Goal: Task Accomplishment & Management: Use online tool/utility

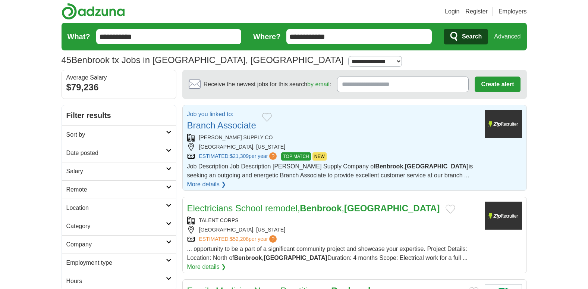
click at [144, 41] on input "**********" at bounding box center [168, 36] width 145 height 15
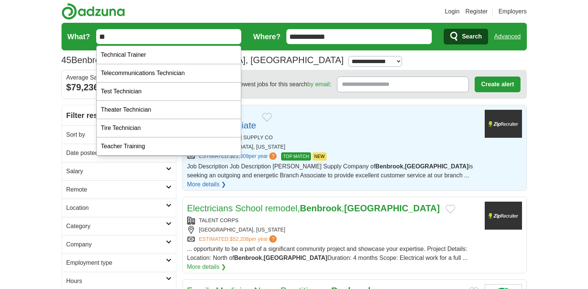
type input "*"
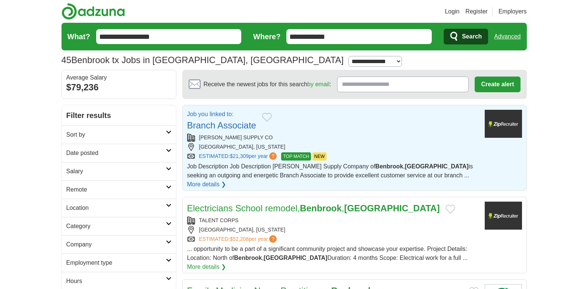
type input "**********"
click at [465, 33] on span "Search" at bounding box center [472, 36] width 20 height 15
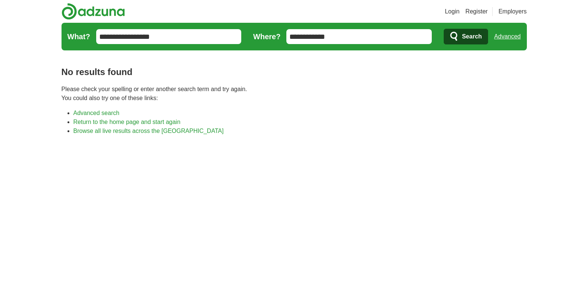
click at [136, 36] on input "**********" at bounding box center [168, 36] width 145 height 15
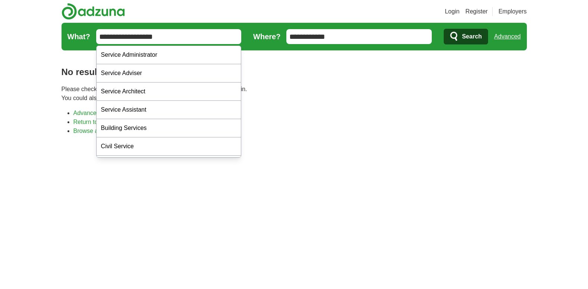
type input "**********"
click at [456, 33] on icon "submit" at bounding box center [454, 36] width 7 height 9
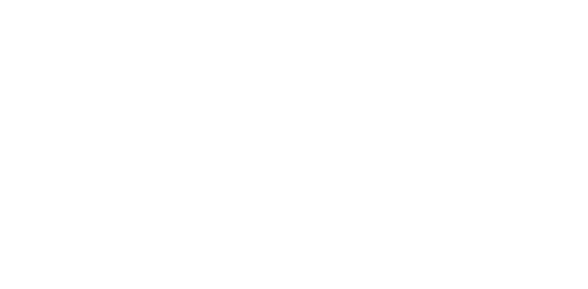
scroll to position [184, 0]
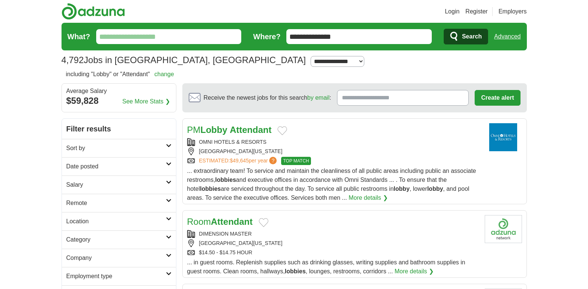
click at [162, 38] on input "What?" at bounding box center [168, 36] width 145 height 15
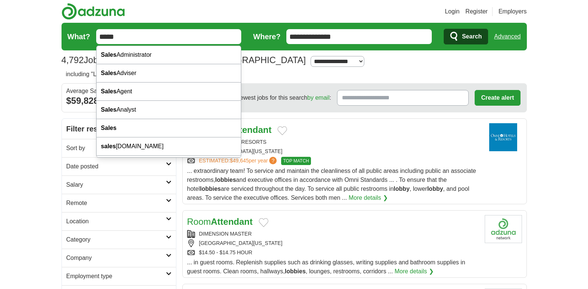
type input "*****"
click at [464, 33] on span "Search" at bounding box center [472, 36] width 20 height 15
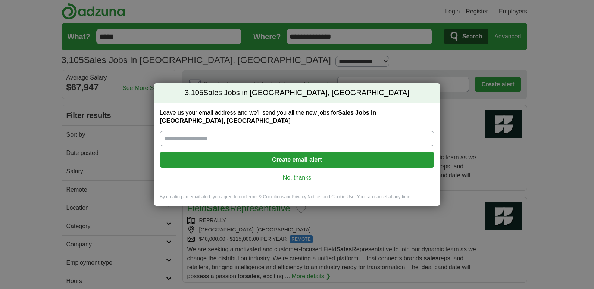
click at [293, 173] on link "No, thanks" at bounding box center [297, 177] width 263 height 8
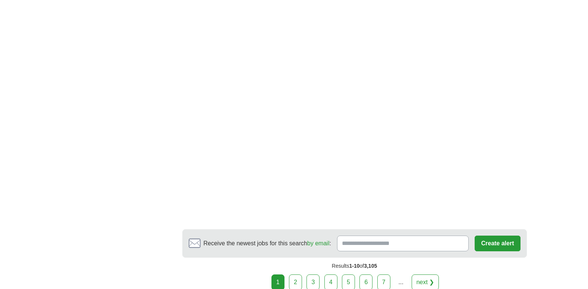
scroll to position [1414, 0]
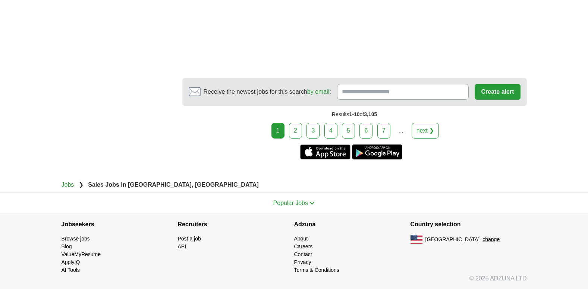
click at [348, 129] on link "5" at bounding box center [348, 131] width 13 height 16
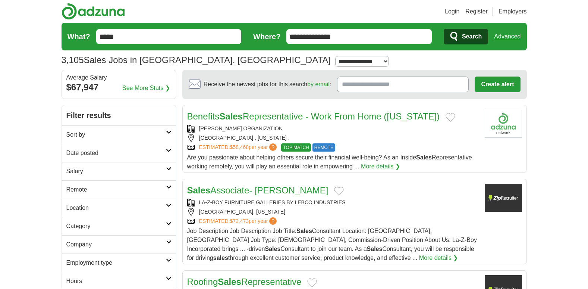
click at [243, 130] on div "[PERSON_NAME] ORGANIZATION" at bounding box center [333, 129] width 292 height 8
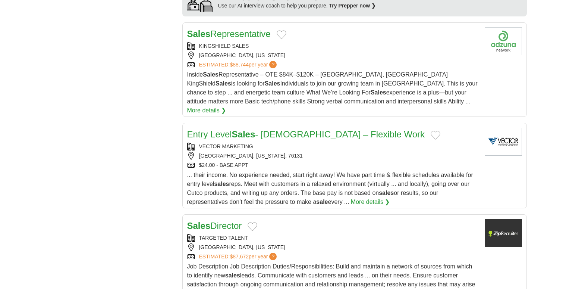
scroll to position [692, 0]
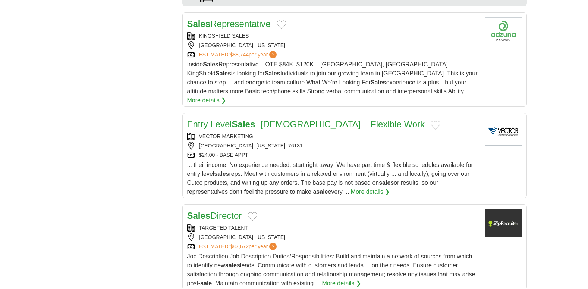
click at [238, 133] on link "VECTOR MARKETING" at bounding box center [226, 136] width 54 height 6
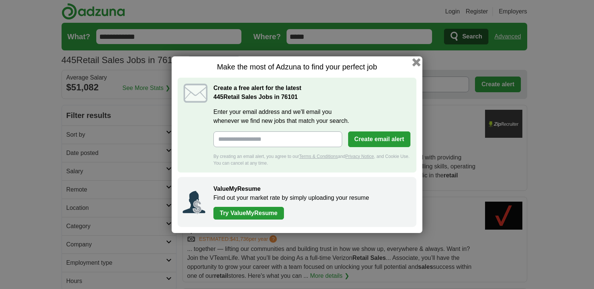
click at [417, 63] on button "button" at bounding box center [416, 62] width 8 height 8
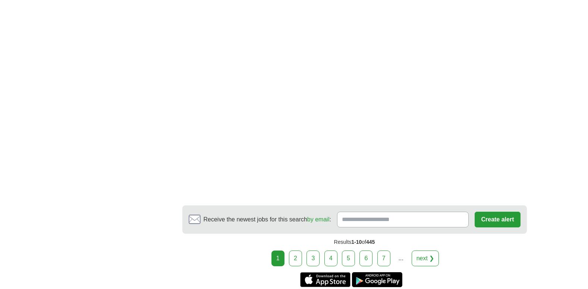
scroll to position [1308, 0]
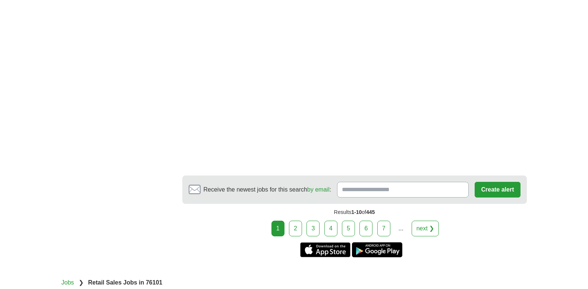
click at [298, 220] on link "2" at bounding box center [295, 228] width 13 height 16
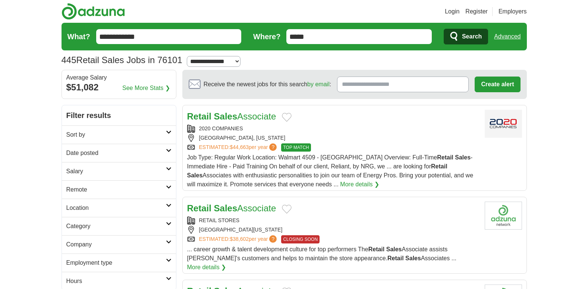
click at [230, 120] on strong "Sales" at bounding box center [226, 116] width 24 height 10
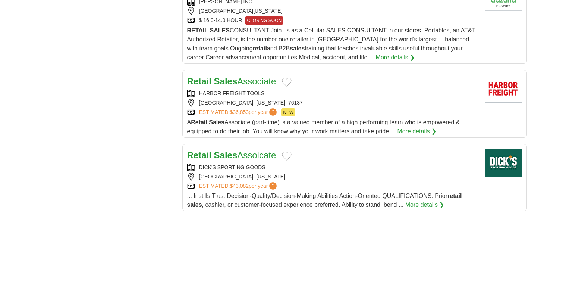
scroll to position [821, 0]
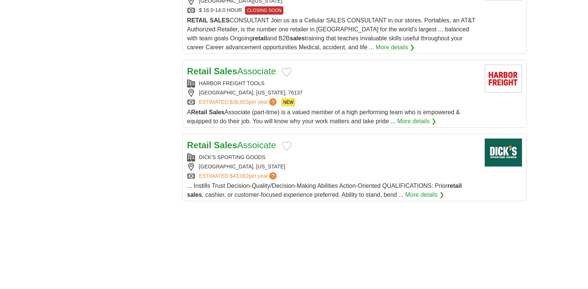
click at [245, 140] on link "Retail Sales Assoicate" at bounding box center [231, 145] width 89 height 10
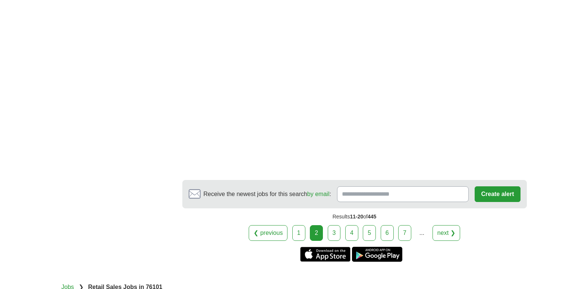
scroll to position [1273, 0]
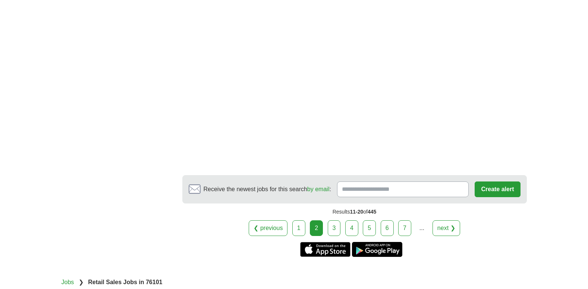
click at [335, 220] on link "3" at bounding box center [334, 228] width 13 height 16
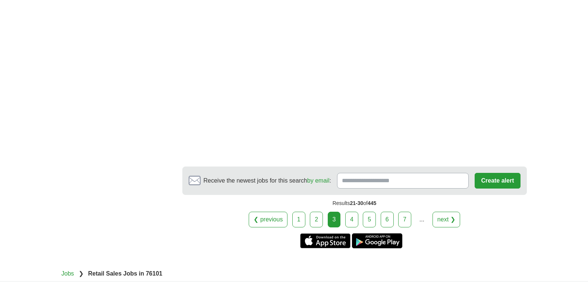
scroll to position [1274, 0]
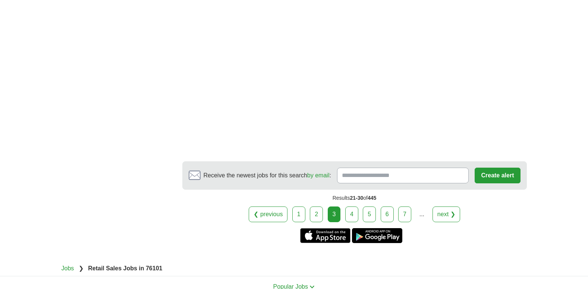
click at [351, 206] on link "4" at bounding box center [351, 214] width 13 height 16
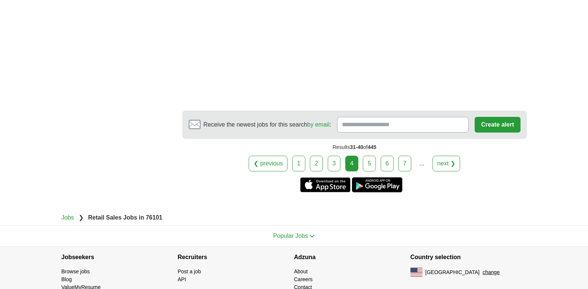
scroll to position [1473, 0]
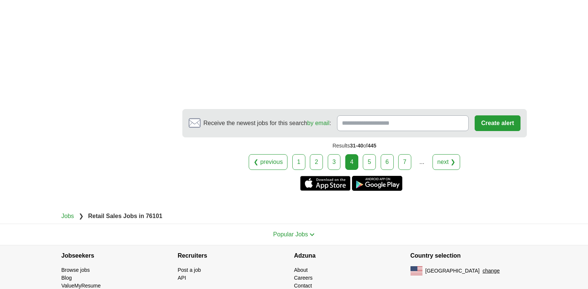
click at [369, 160] on link "5" at bounding box center [369, 162] width 13 height 16
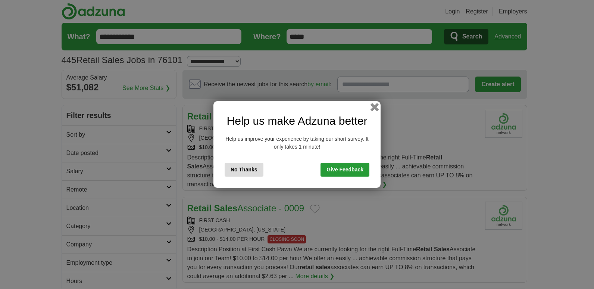
click at [374, 106] on button "button" at bounding box center [374, 107] width 8 height 8
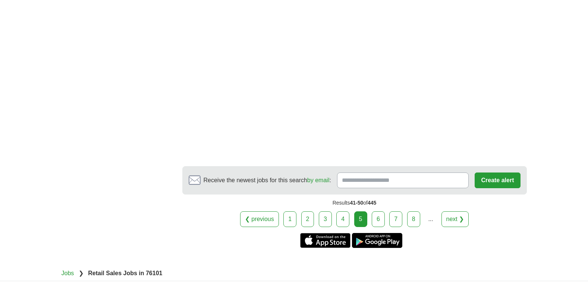
scroll to position [1458, 0]
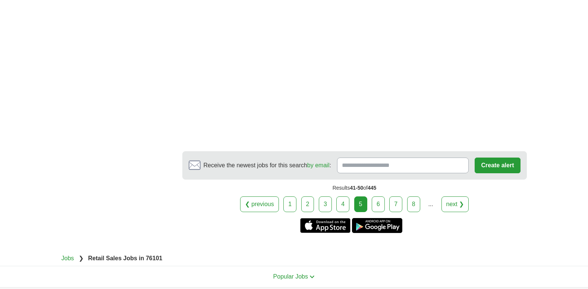
click at [379, 201] on link "6" at bounding box center [378, 204] width 13 height 16
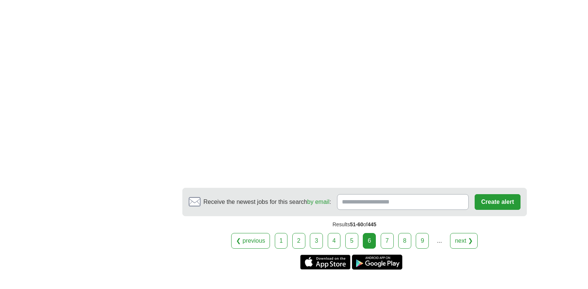
scroll to position [1289, 0]
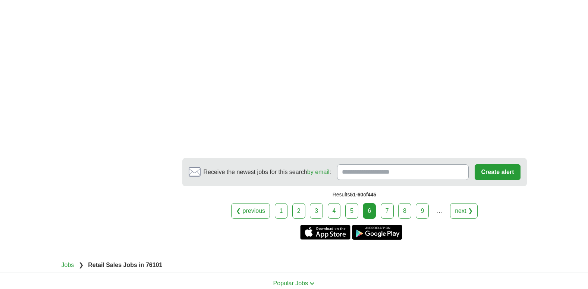
click at [385, 207] on link "7" at bounding box center [387, 211] width 13 height 16
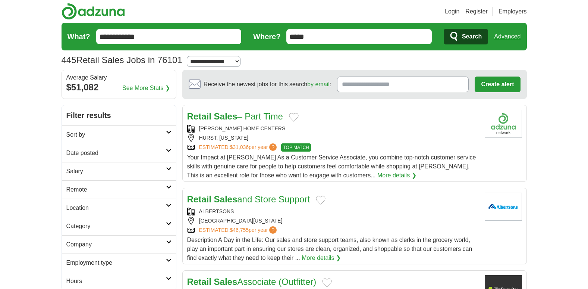
click at [228, 126] on div "[PERSON_NAME] HOME CENTERS" at bounding box center [333, 129] width 292 height 8
click at [243, 203] on link "Retail Sales and Store Support" at bounding box center [248, 199] width 123 height 10
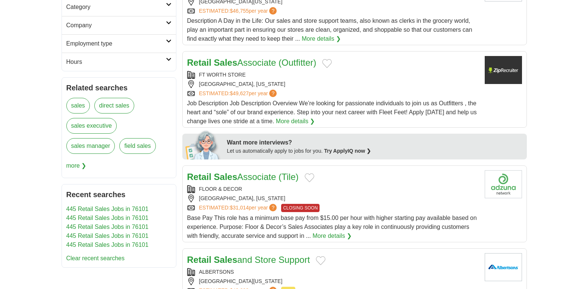
scroll to position [224, 0]
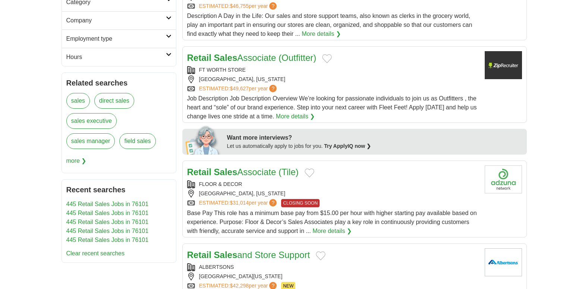
click at [223, 78] on div "[GEOGRAPHIC_DATA], [US_STATE]" at bounding box center [333, 79] width 292 height 8
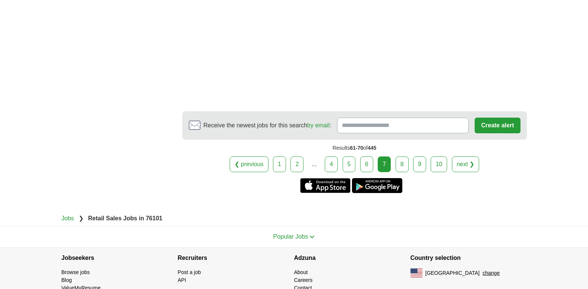
scroll to position [1418, 0]
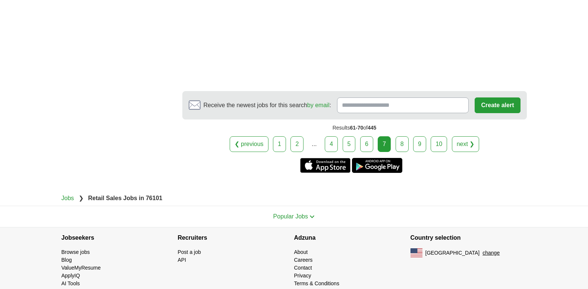
click at [402, 140] on link "8" at bounding box center [402, 144] width 13 height 16
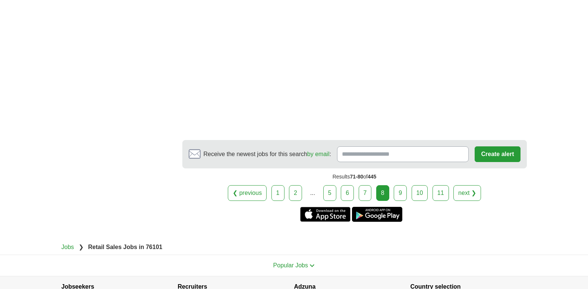
scroll to position [1329, 0]
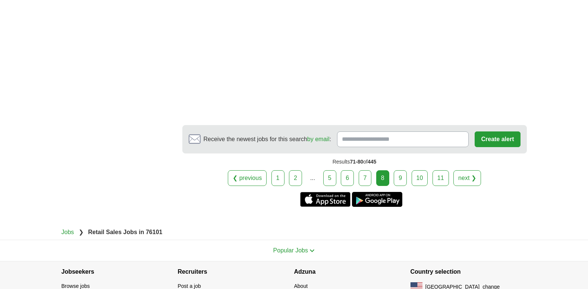
click at [401, 177] on link "9" at bounding box center [400, 178] width 13 height 16
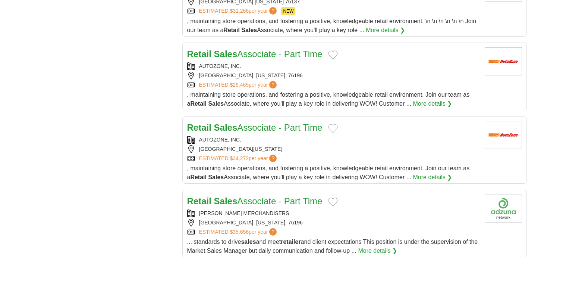
scroll to position [652, 0]
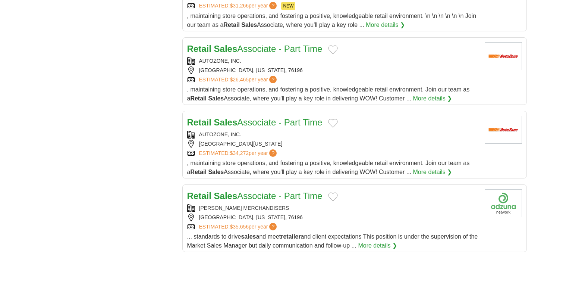
click at [250, 50] on link "Retail Sales Associate - Part Time" at bounding box center [254, 49] width 135 height 10
click at [242, 203] on div "Retail Sales Associate - Part Time [PERSON_NAME] MERCHANDISERS [GEOGRAPHIC_DATA…" at bounding box center [333, 219] width 292 height 61
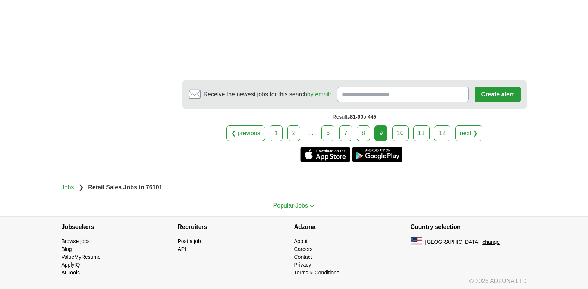
scroll to position [1270, 0]
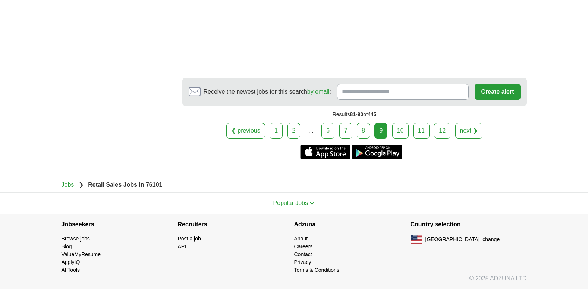
click at [401, 130] on link "10" at bounding box center [400, 131] width 16 height 16
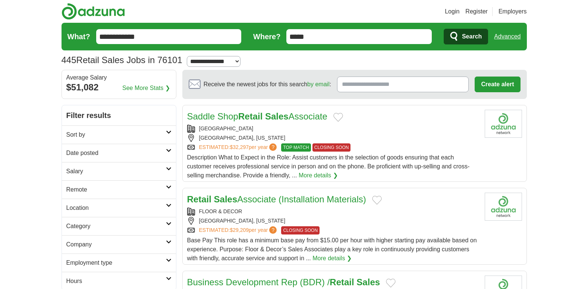
drag, startPoint x: 395, startPoint y: 139, endPoint x: 394, endPoint y: 143, distance: 3.7
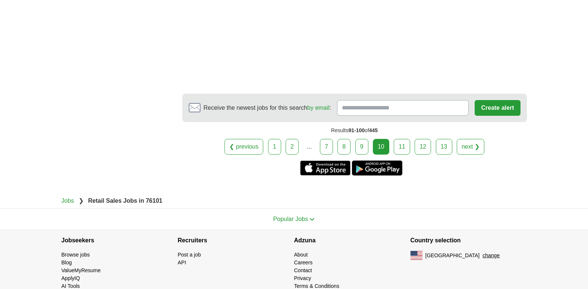
scroll to position [1487, 0]
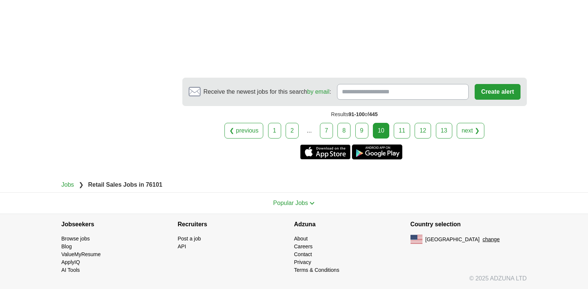
click at [400, 128] on link "11" at bounding box center [402, 131] width 16 height 16
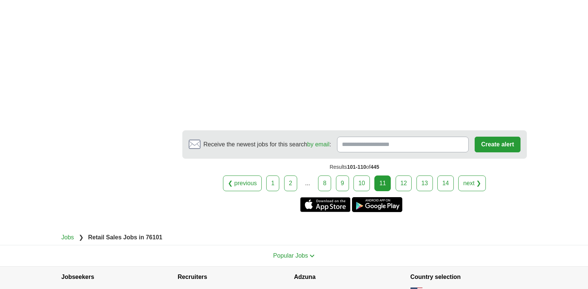
scroll to position [1421, 0]
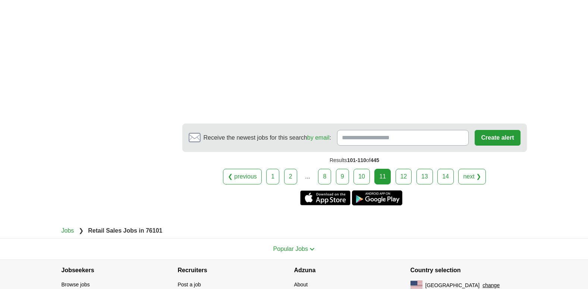
click at [404, 173] on link "12" at bounding box center [404, 177] width 16 height 16
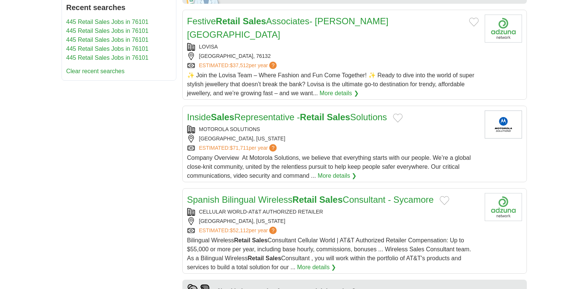
scroll to position [402, 0]
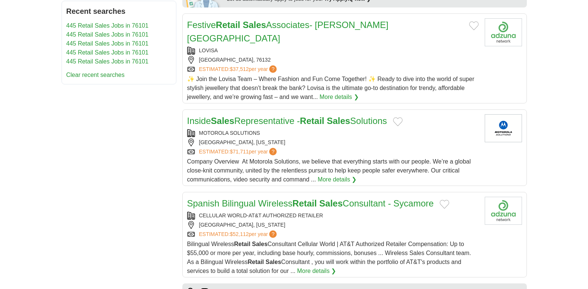
click at [332, 175] on link "More details ❯" at bounding box center [337, 179] width 39 height 9
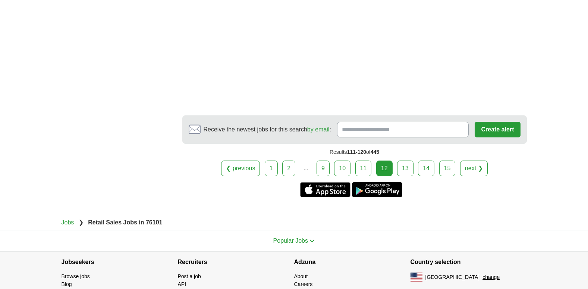
scroll to position [1365, 0]
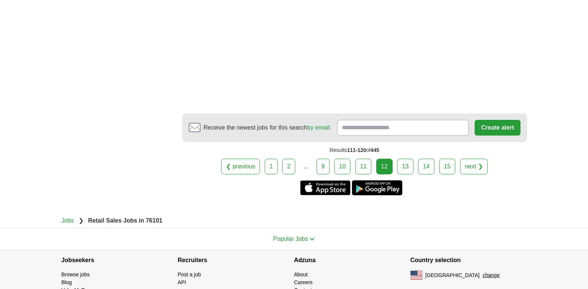
click at [406, 159] on link "13" at bounding box center [405, 167] width 16 height 16
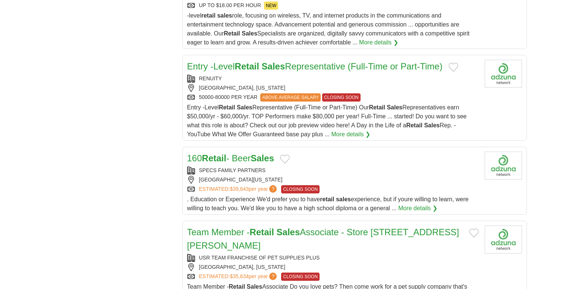
scroll to position [755, 0]
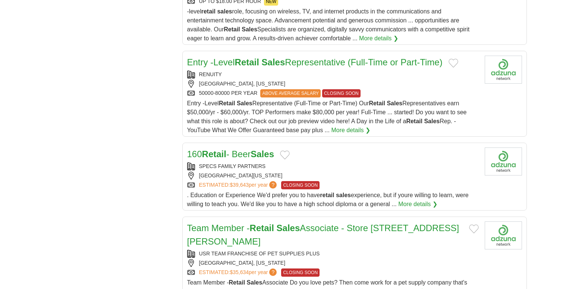
click at [263, 56] on h2 "Entry -Level Retail Sales Representative (Full-Time or Part-Time)" at bounding box center [315, 62] width 256 height 13
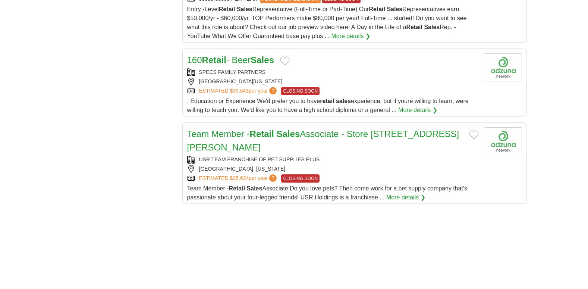
scroll to position [850, 0]
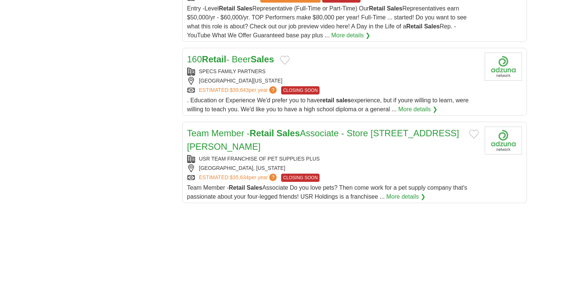
click at [252, 68] on div "SPECS FAMILY PARTNERS" at bounding box center [333, 72] width 292 height 8
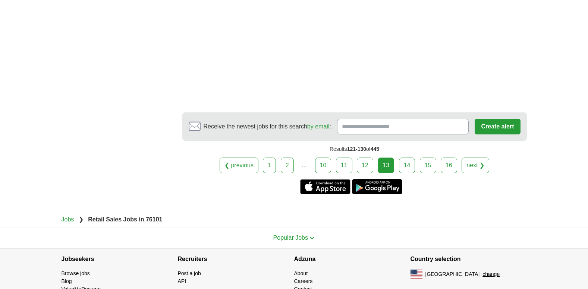
scroll to position [1412, 0]
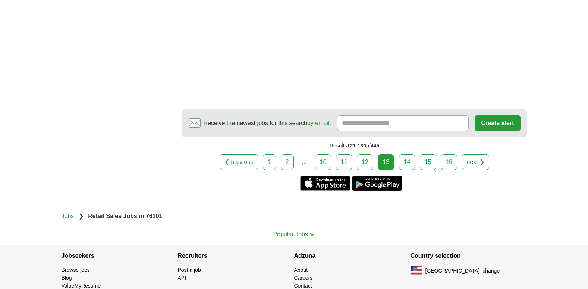
click at [405, 154] on link "14" at bounding box center [407, 162] width 16 height 16
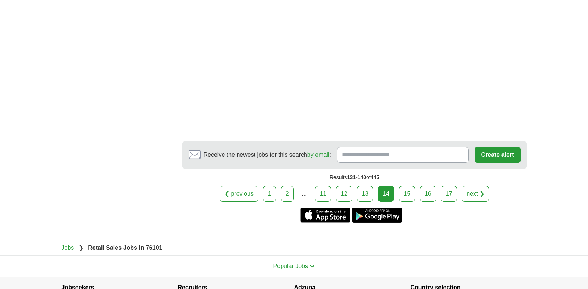
scroll to position [1249, 0]
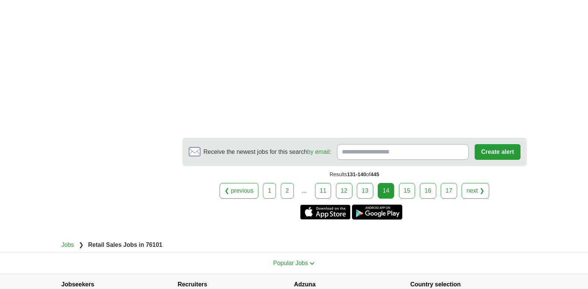
click at [407, 198] on link "15" at bounding box center [407, 191] width 16 height 16
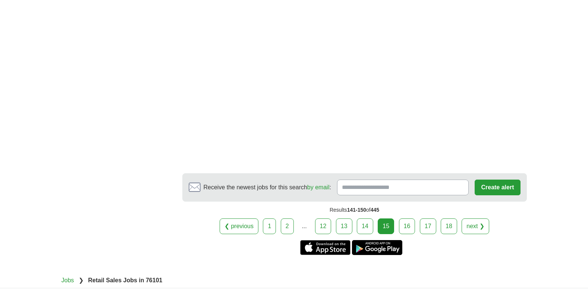
scroll to position [1243, 0]
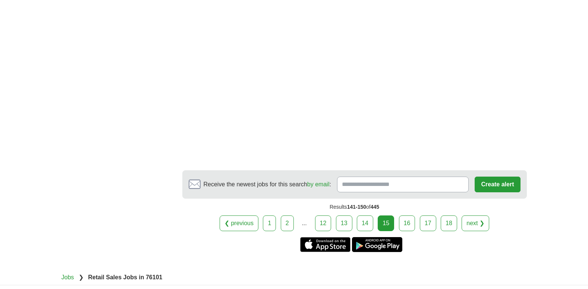
click at [410, 215] on link "16" at bounding box center [407, 223] width 16 height 16
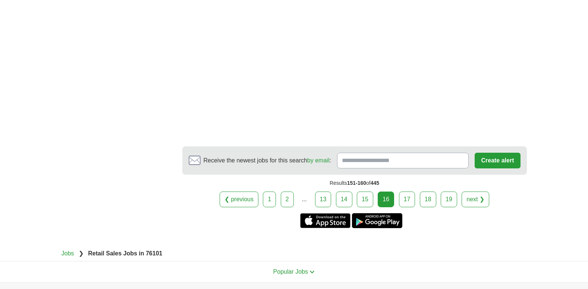
scroll to position [1222, 0]
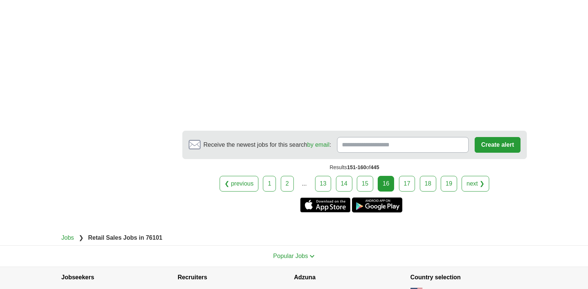
click at [409, 176] on link "17" at bounding box center [407, 184] width 16 height 16
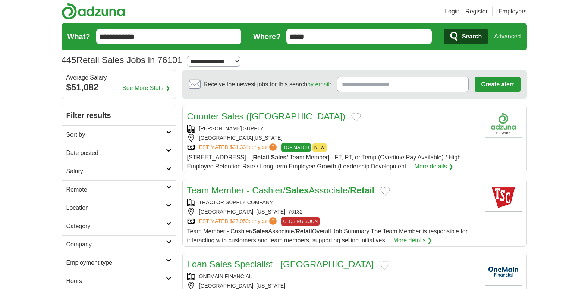
click at [228, 120] on link "Counter Sales (Haltom City)" at bounding box center [266, 116] width 159 height 10
click at [263, 119] on link "Counter Sales (Haltom City)" at bounding box center [266, 116] width 159 height 10
click at [307, 190] on strong "Sales" at bounding box center [298, 190] width 24 height 10
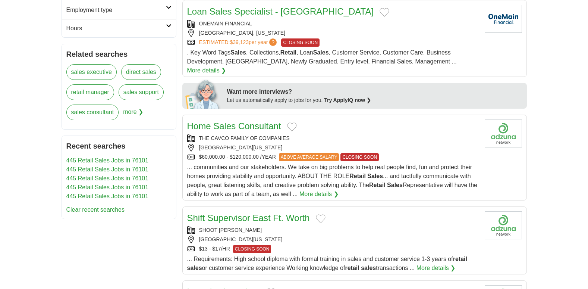
click at [238, 134] on div "THE CAVCO FAMILY OF COMPANIES" at bounding box center [333, 138] width 292 height 8
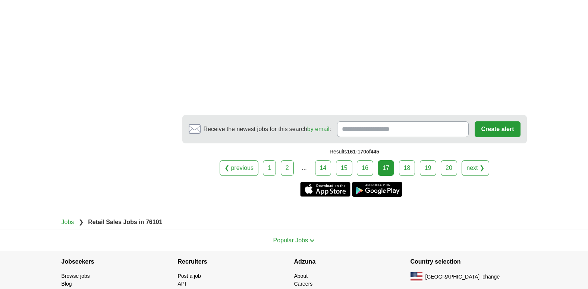
scroll to position [1305, 0]
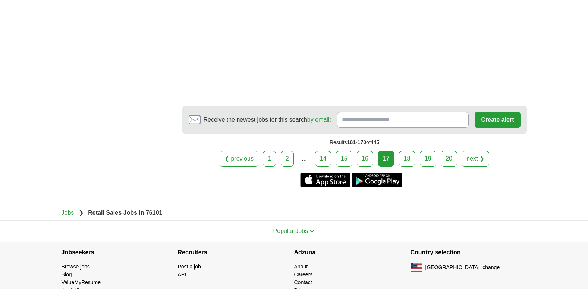
click at [407, 151] on link "18" at bounding box center [407, 159] width 16 height 16
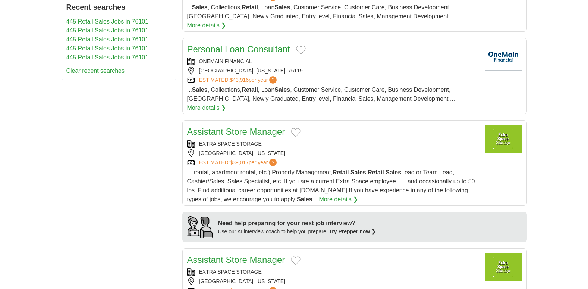
scroll to position [416, 0]
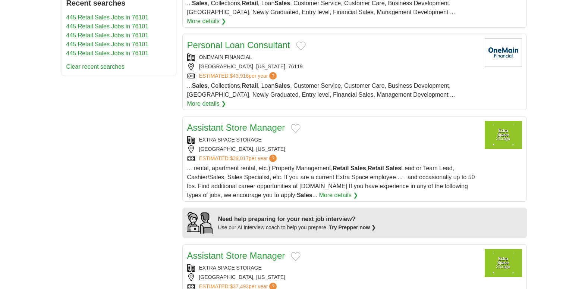
click at [235, 53] on div "ONEMAIN FINANCIAL" at bounding box center [333, 57] width 292 height 8
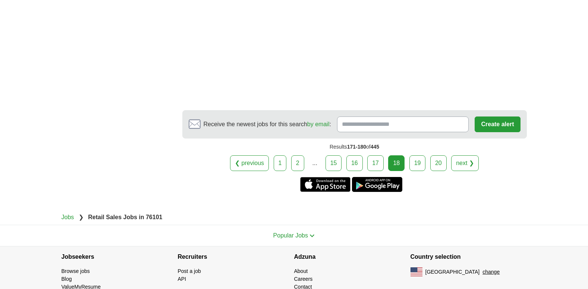
scroll to position [1277, 0]
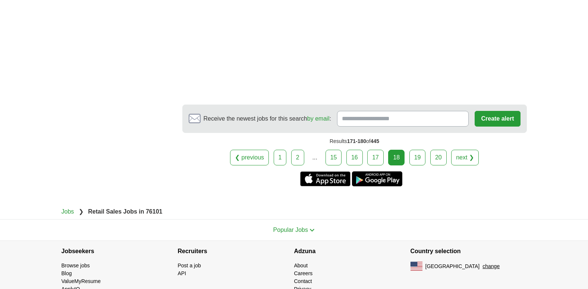
click at [419, 150] on link "19" at bounding box center [418, 158] width 16 height 16
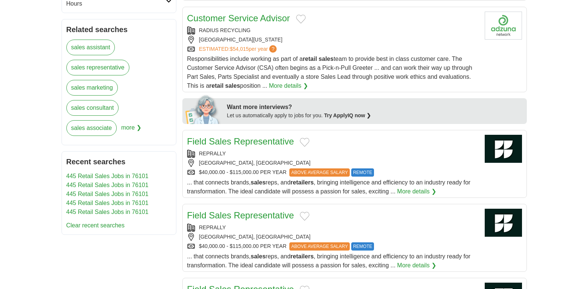
scroll to position [281, 0]
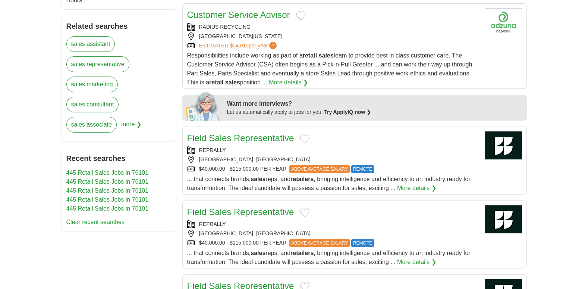
click at [230, 24] on div "RADIUS RECYCLING" at bounding box center [333, 27] width 292 height 8
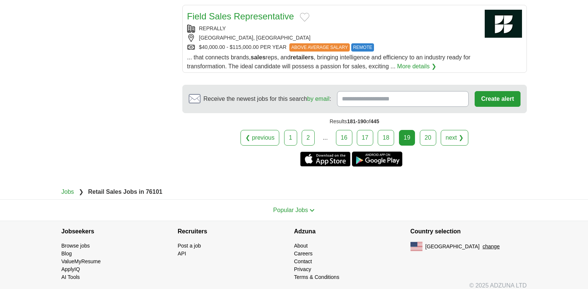
scroll to position [889, 0]
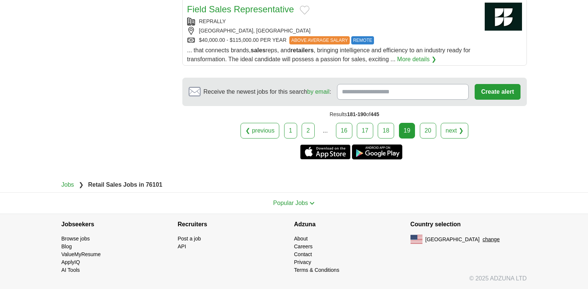
click at [429, 132] on link "20" at bounding box center [428, 131] width 16 height 16
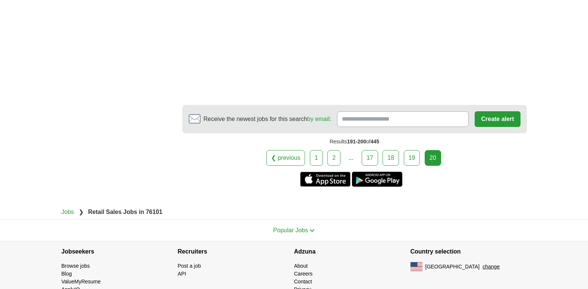
scroll to position [1291, 0]
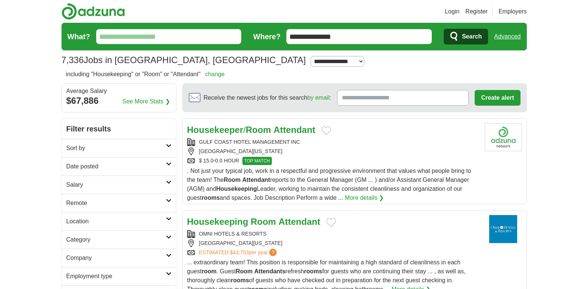
click at [160, 37] on input "What?" at bounding box center [168, 36] width 145 height 15
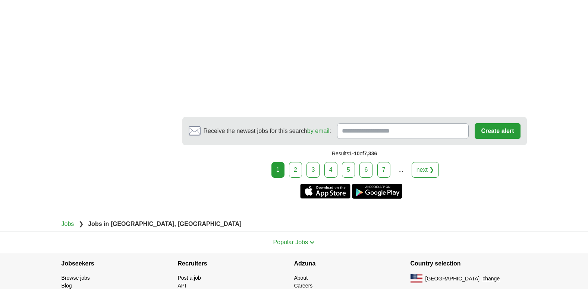
scroll to position [1468, 0]
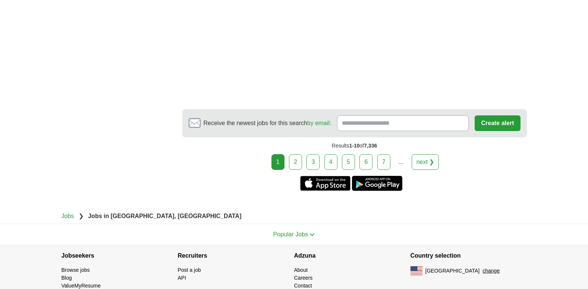
click at [424, 154] on link "next ❯" at bounding box center [426, 162] width 28 height 16
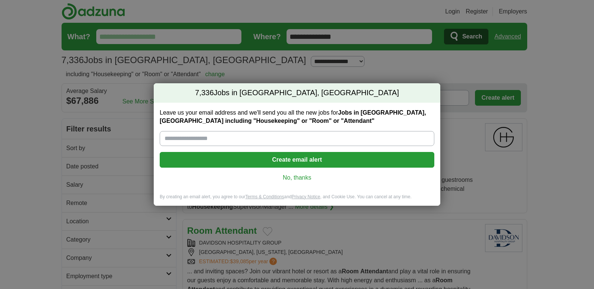
click at [301, 178] on link "No, thanks" at bounding box center [297, 177] width 263 height 8
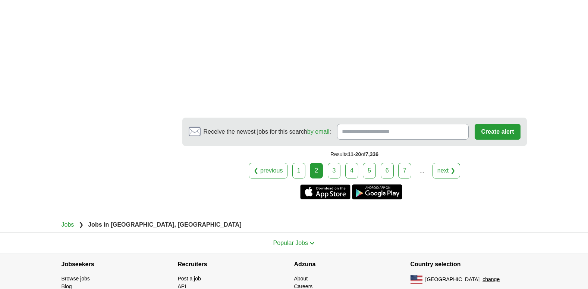
scroll to position [1118, 0]
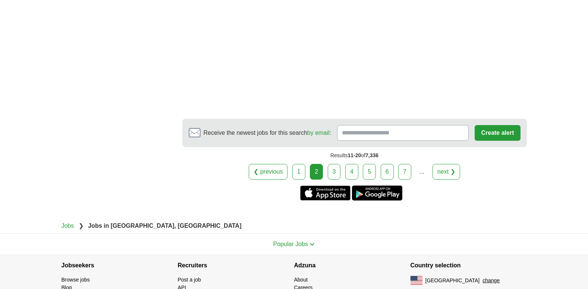
click at [334, 164] on link "3" at bounding box center [334, 172] width 13 height 16
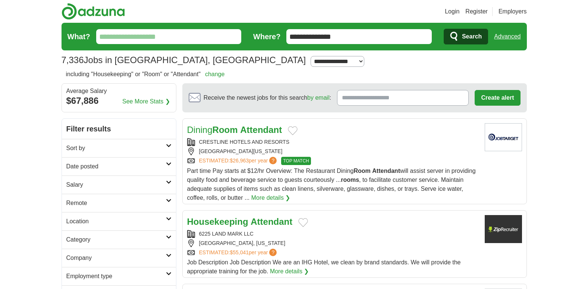
click at [117, 38] on input "What?" at bounding box center [168, 36] width 145 height 15
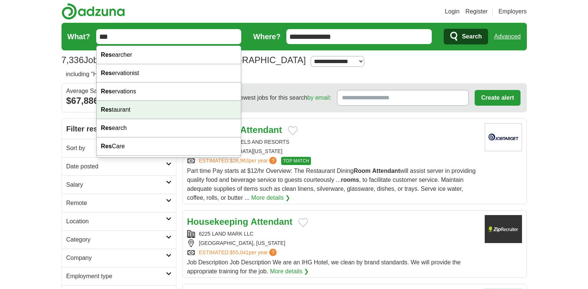
click at [121, 107] on div "Res taurant" at bounding box center [169, 110] width 145 height 18
type input "**********"
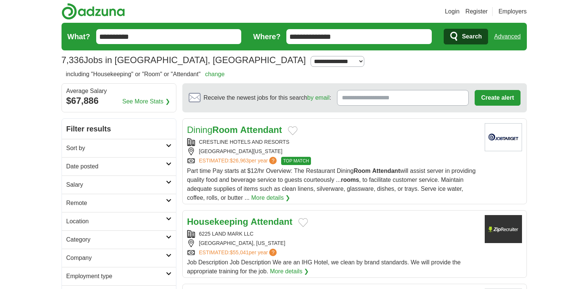
click at [472, 35] on span "Search" at bounding box center [472, 36] width 20 height 15
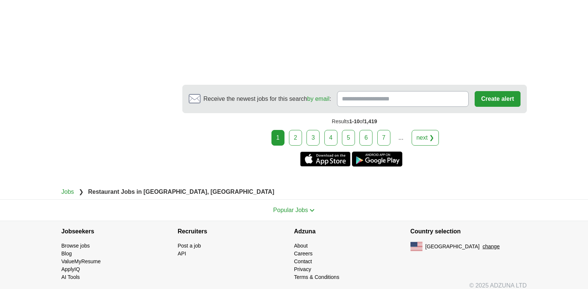
scroll to position [1384, 0]
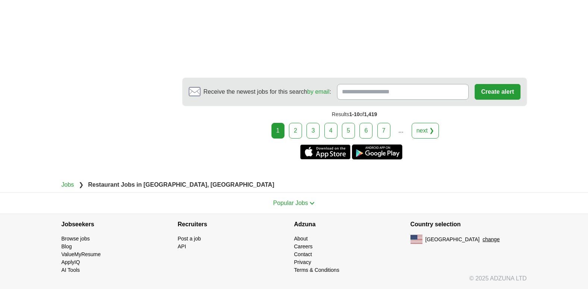
click at [297, 128] on link "2" at bounding box center [295, 131] width 13 height 16
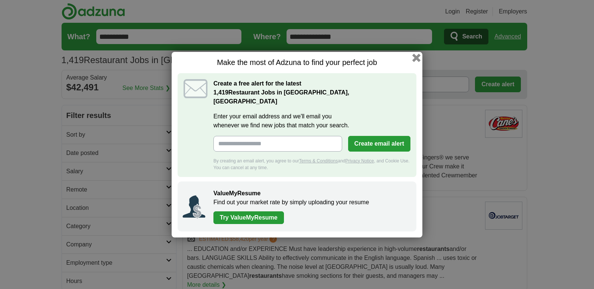
click at [418, 60] on button "button" at bounding box center [416, 57] width 8 height 8
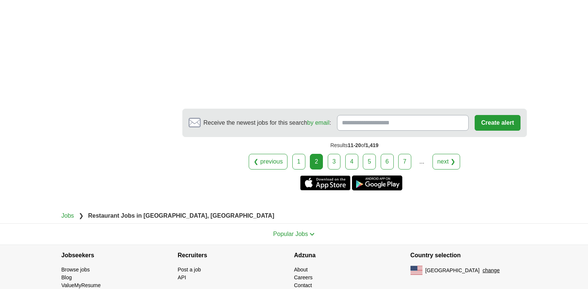
scroll to position [1448, 0]
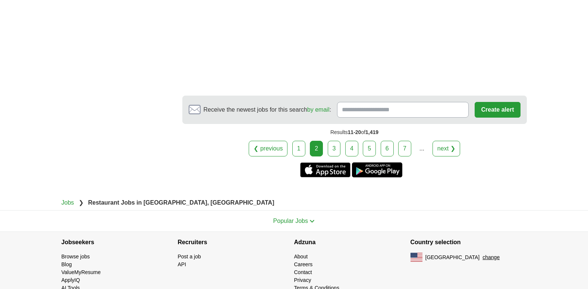
click at [334, 141] on link "3" at bounding box center [334, 149] width 13 height 16
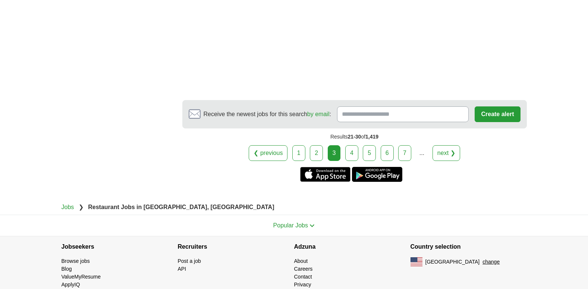
scroll to position [1490, 0]
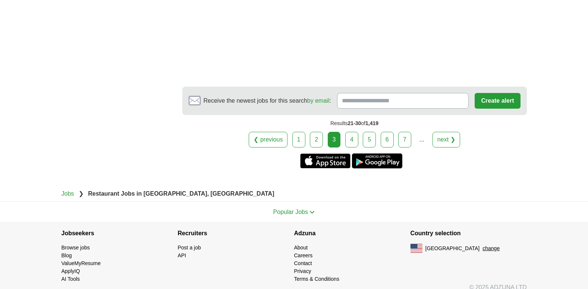
click at [353, 132] on link "4" at bounding box center [351, 140] width 13 height 16
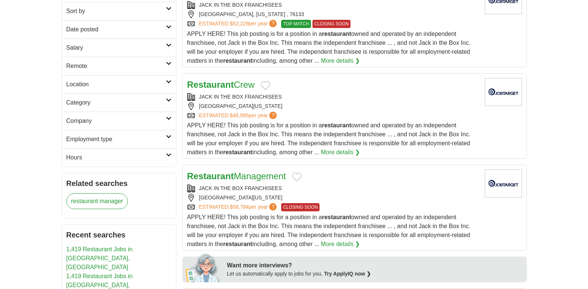
scroll to position [124, 0]
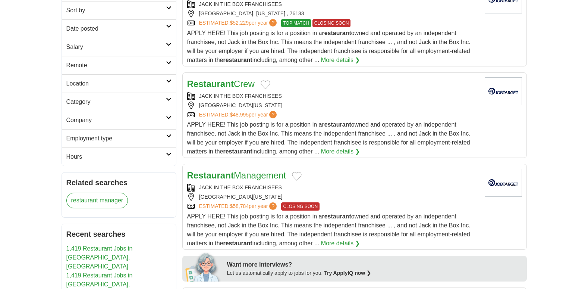
click at [217, 91] on div "Restaurant Crew JACK IN THE BOX FRANCHISEES [GEOGRAPHIC_DATA], [US_STATE] , 761…" at bounding box center [333, 116] width 292 height 79
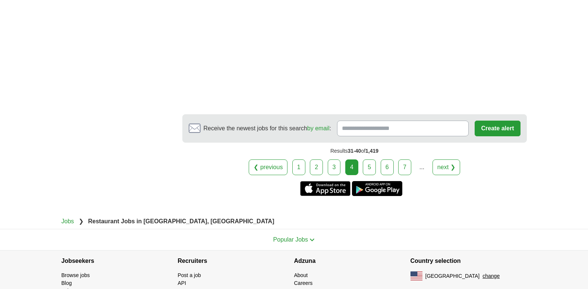
scroll to position [1173, 0]
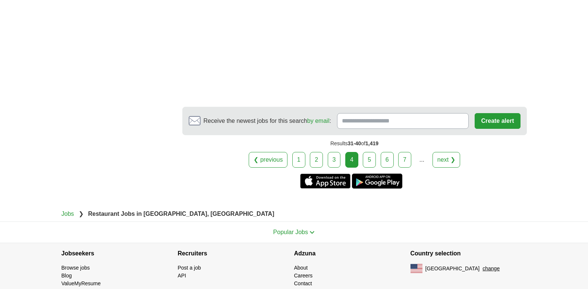
click at [367, 152] on link "5" at bounding box center [369, 160] width 13 height 16
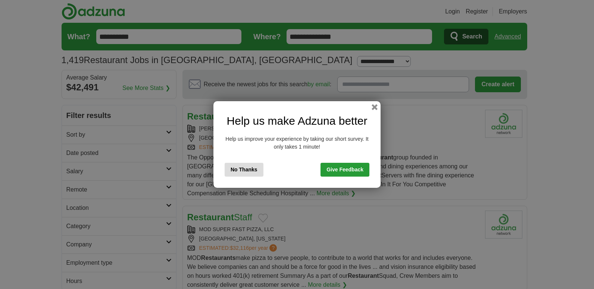
click at [243, 166] on button "No Thanks" at bounding box center [244, 170] width 39 height 14
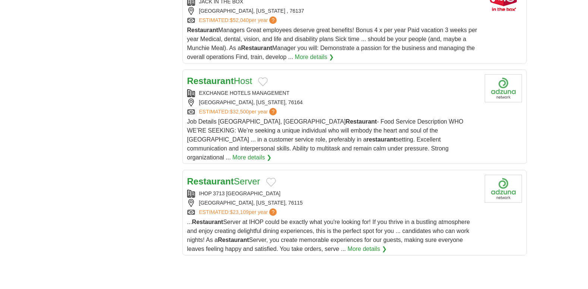
scroll to position [836, 0]
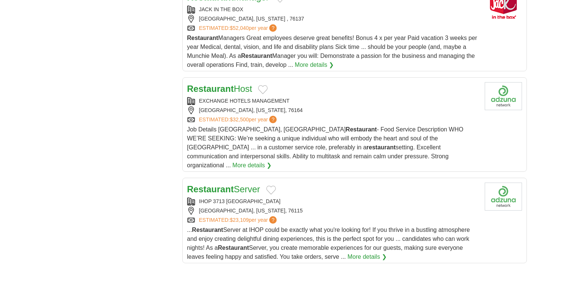
click at [272, 161] on link "More details ❯" at bounding box center [251, 165] width 39 height 9
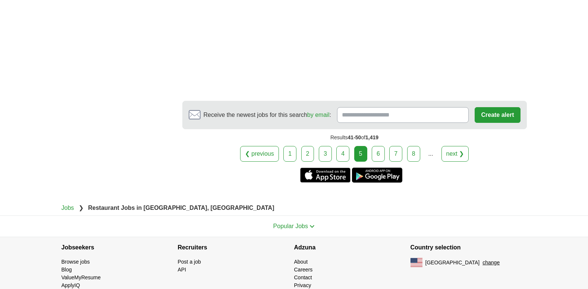
scroll to position [1481, 0]
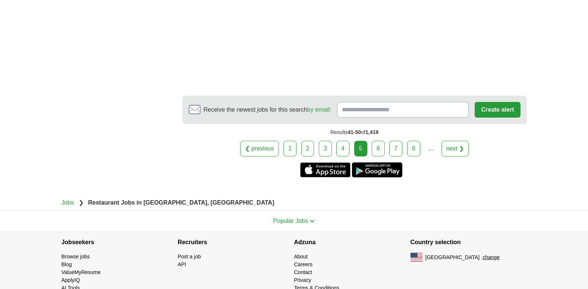
click at [379, 141] on link "6" at bounding box center [378, 149] width 13 height 16
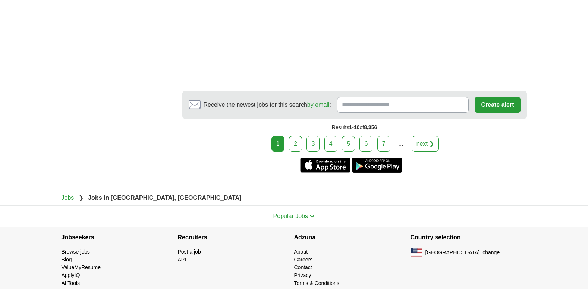
scroll to position [1403, 0]
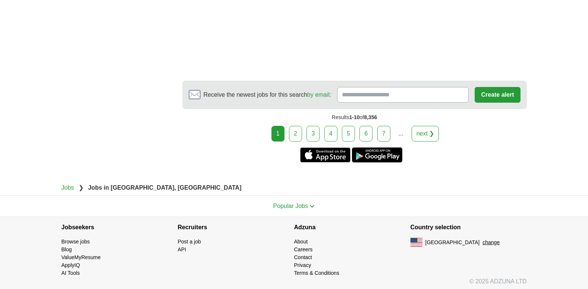
click at [333, 132] on link "4" at bounding box center [331, 134] width 13 height 16
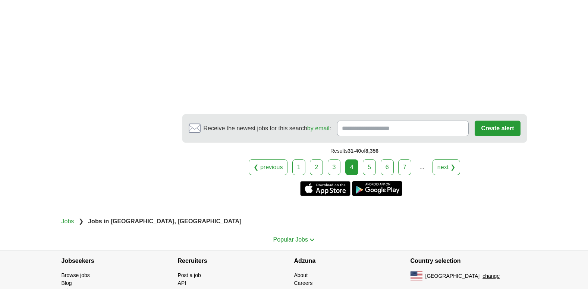
scroll to position [1445, 0]
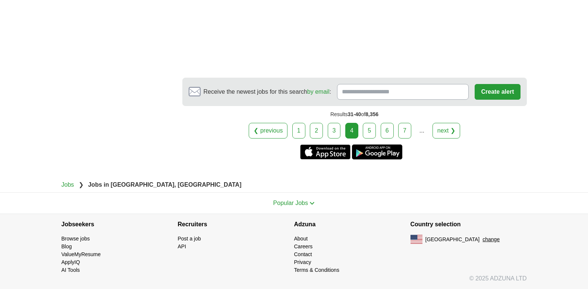
click at [368, 130] on link "5" at bounding box center [369, 131] width 13 height 16
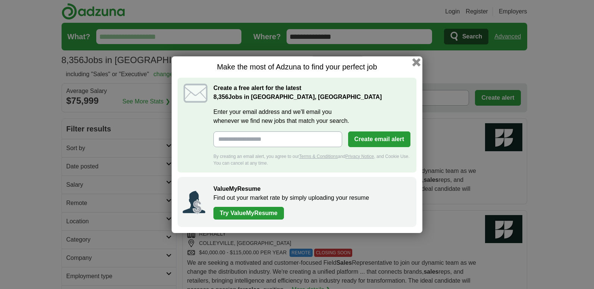
click at [415, 60] on button "button" at bounding box center [416, 62] width 8 height 8
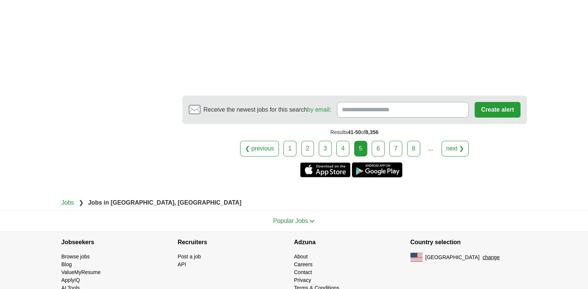
scroll to position [1471, 0]
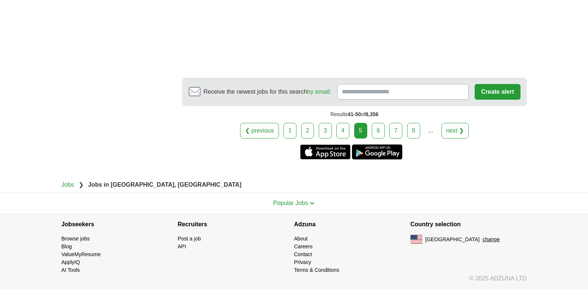
click at [376, 130] on link "6" at bounding box center [378, 131] width 13 height 16
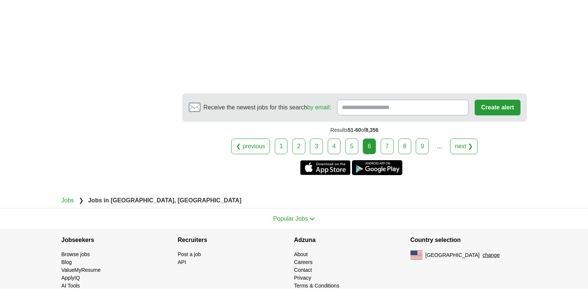
scroll to position [1434, 0]
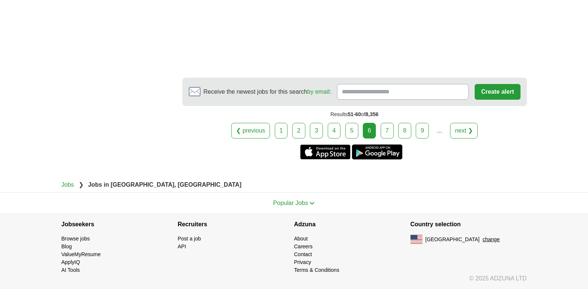
click at [388, 127] on link "7" at bounding box center [387, 131] width 13 height 16
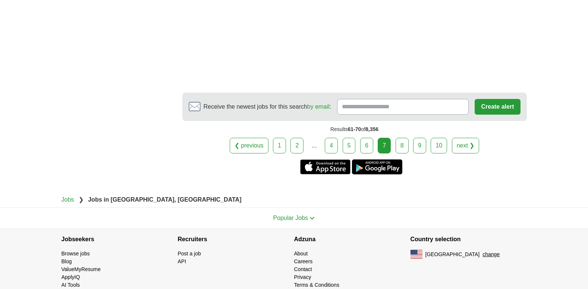
scroll to position [1433, 0]
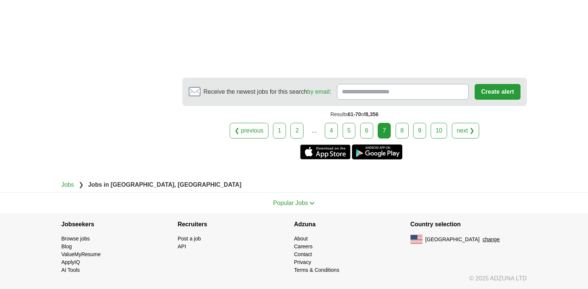
click at [585, 282] on section "Jobseekers Browse jobs Blog ValueMyResume ApplyIQ AI Tools Recruiters" at bounding box center [294, 250] width 588 height 75
click at [402, 125] on link "8" at bounding box center [402, 131] width 13 height 16
click at [401, 125] on link "8" at bounding box center [402, 131] width 13 height 16
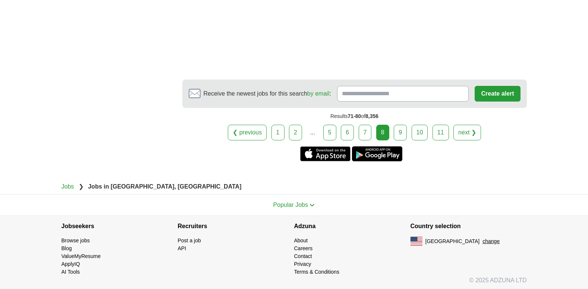
scroll to position [1480, 0]
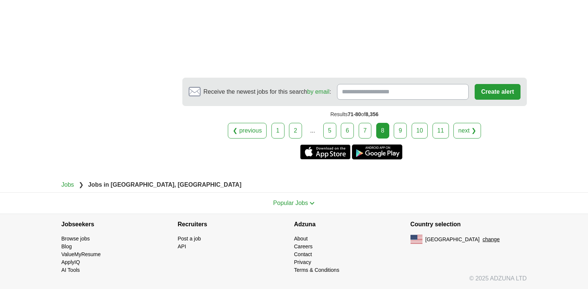
click at [400, 129] on link "9" at bounding box center [400, 131] width 13 height 16
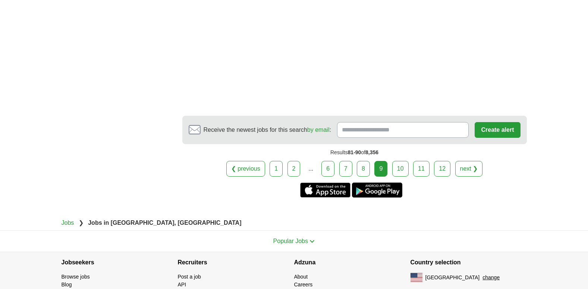
scroll to position [1362, 0]
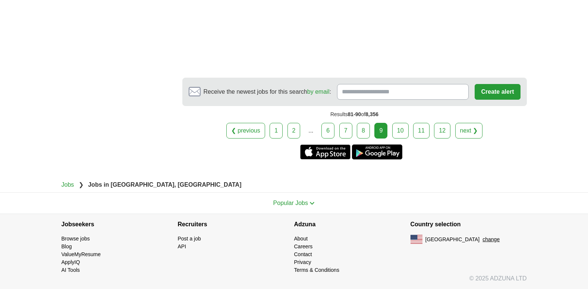
click at [398, 128] on link "10" at bounding box center [400, 131] width 16 height 16
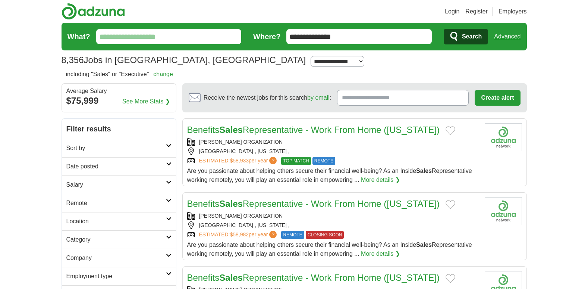
click at [263, 203] on link "Benefits Sales Representative - Work From Home ([US_STATE])" at bounding box center [313, 203] width 253 height 10
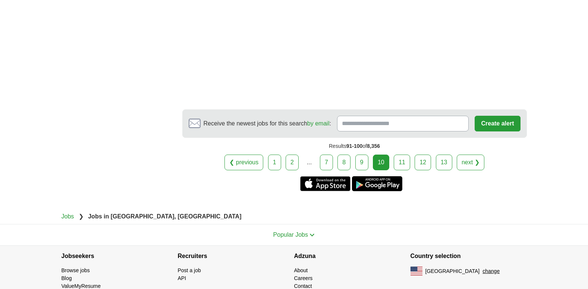
scroll to position [1351, 0]
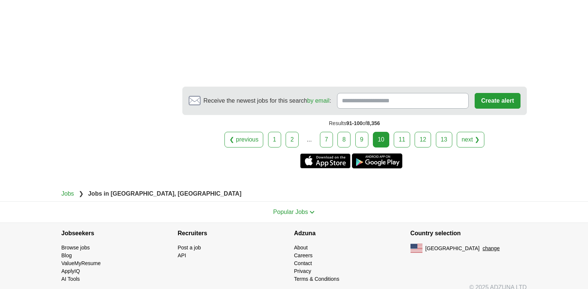
click at [402, 132] on link "11" at bounding box center [402, 140] width 16 height 16
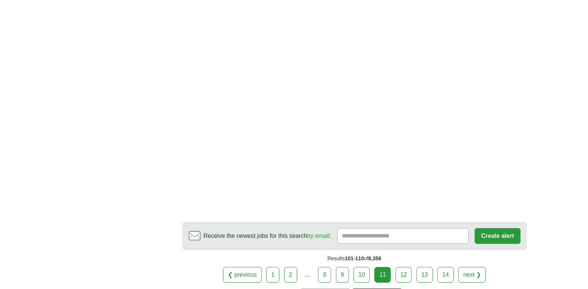
scroll to position [1413, 0]
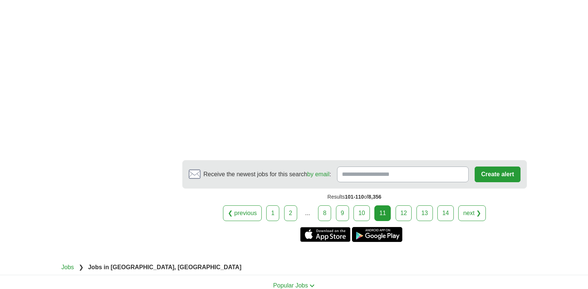
click at [403, 207] on link "12" at bounding box center [404, 213] width 16 height 16
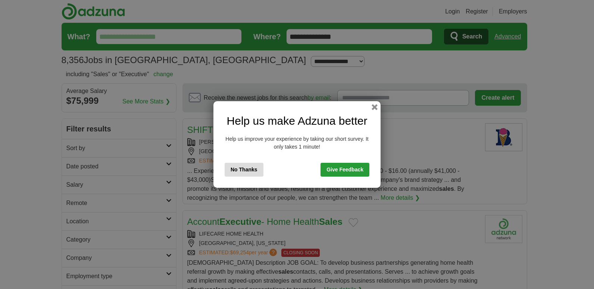
click at [369, 106] on div "Help us make Adzuna better Help us improve your experience by taking our short …" at bounding box center [296, 144] width 167 height 87
click at [370, 106] on div "Help us make Adzuna better Help us improve your experience by taking our short …" at bounding box center [296, 144] width 167 height 87
click at [374, 106] on button "button" at bounding box center [374, 107] width 8 height 8
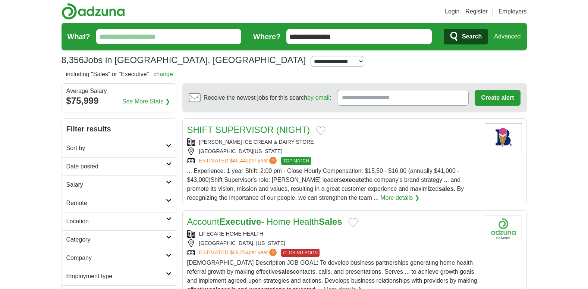
click at [87, 275] on h2 "Employment type" at bounding box center [116, 276] width 100 height 9
click at [88, 273] on h2 "Employment type" at bounding box center [116, 276] width 100 height 9
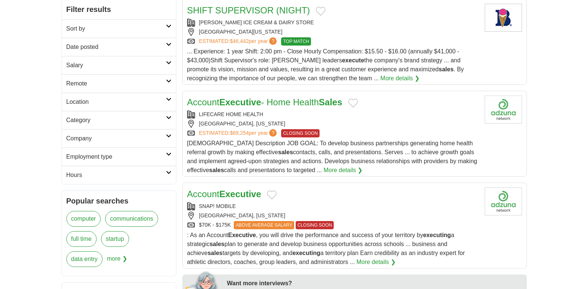
scroll to position [149, 0]
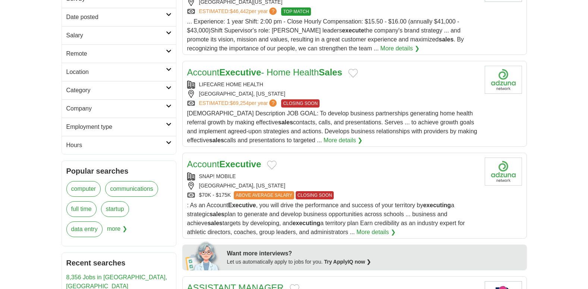
click at [85, 127] on h2 "Employment type" at bounding box center [116, 126] width 100 height 9
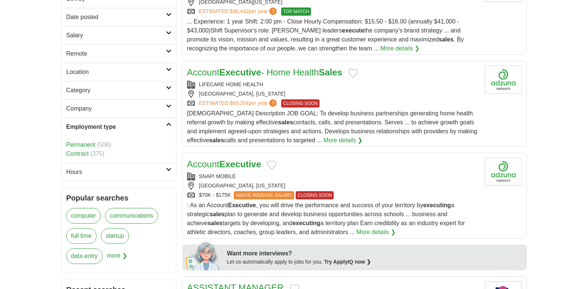
click at [78, 110] on h2 "Company" at bounding box center [116, 108] width 100 height 9
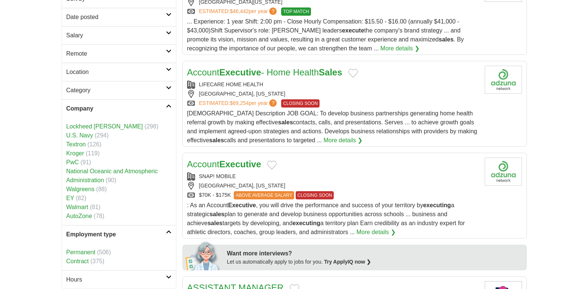
click at [72, 88] on h2 "Category" at bounding box center [116, 90] width 100 height 9
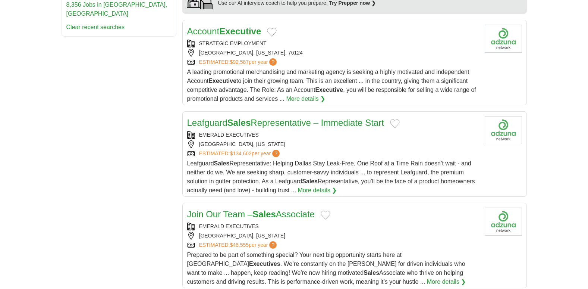
scroll to position [746, 0]
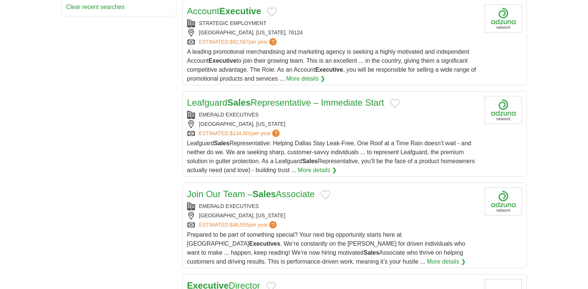
click at [255, 97] on link "Leafguard Sales Representative – Immediate Start" at bounding box center [285, 102] width 197 height 10
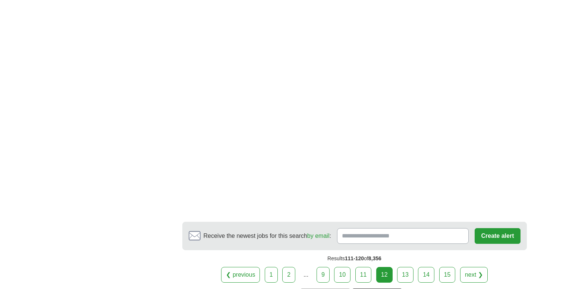
scroll to position [1353, 0]
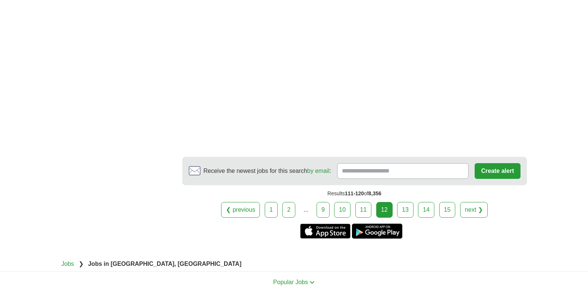
click at [405, 202] on link "13" at bounding box center [405, 210] width 16 height 16
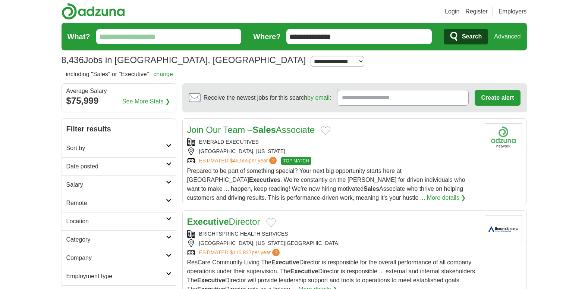
click at [226, 148] on div "[GEOGRAPHIC_DATA], [US_STATE]" at bounding box center [333, 151] width 292 height 8
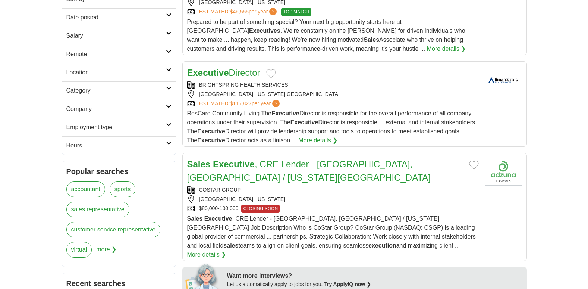
scroll to position [149, 0]
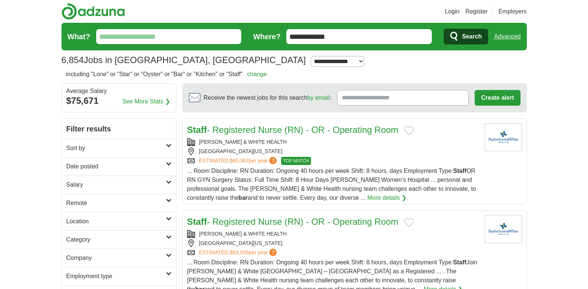
click at [146, 36] on input "What?" at bounding box center [168, 36] width 145 height 15
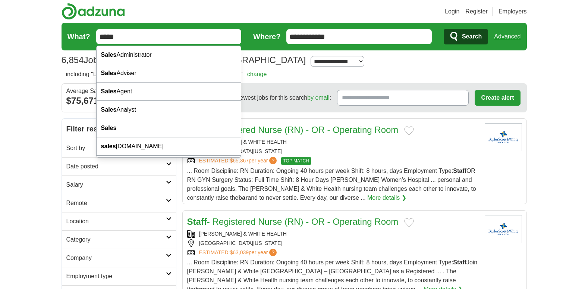
type input "*****"
click at [473, 34] on span "Search" at bounding box center [472, 36] width 20 height 15
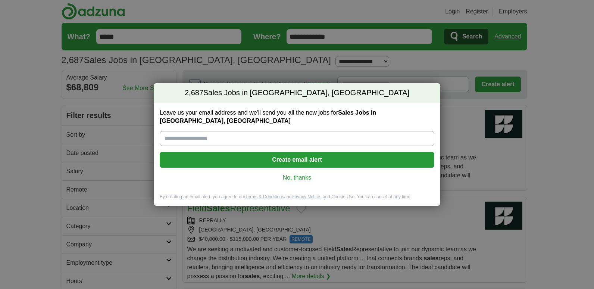
click at [303, 173] on link "No, thanks" at bounding box center [297, 177] width 263 height 8
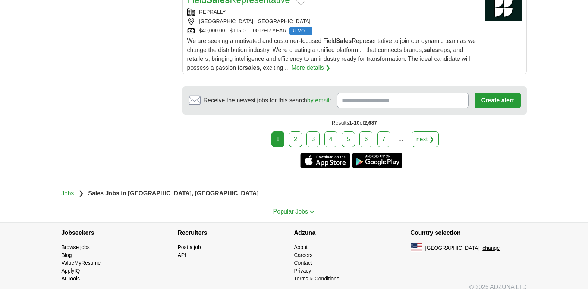
scroll to position [1486, 0]
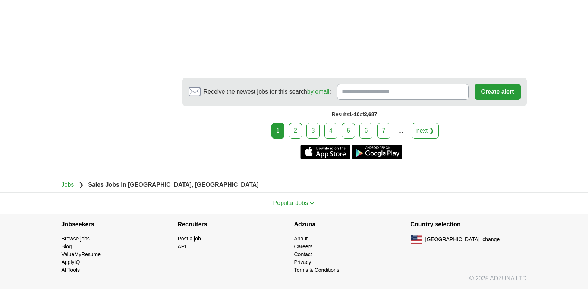
click at [335, 128] on link "4" at bounding box center [331, 131] width 13 height 16
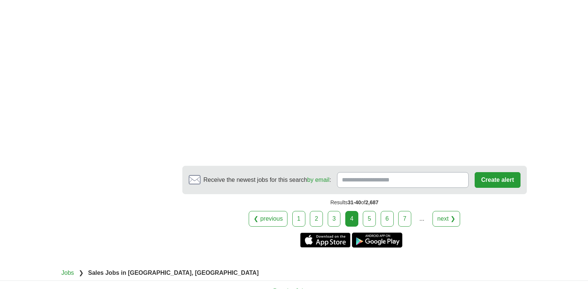
scroll to position [1358, 0]
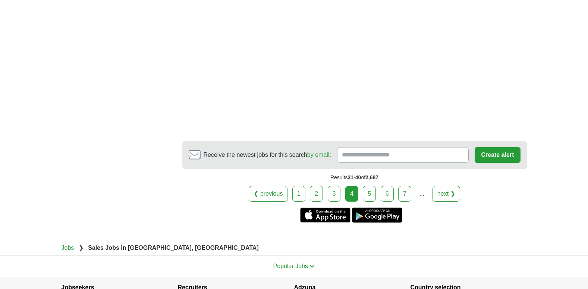
click at [367, 186] on link "5" at bounding box center [369, 194] width 13 height 16
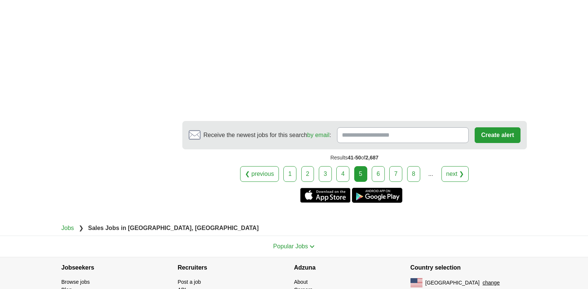
scroll to position [1339, 0]
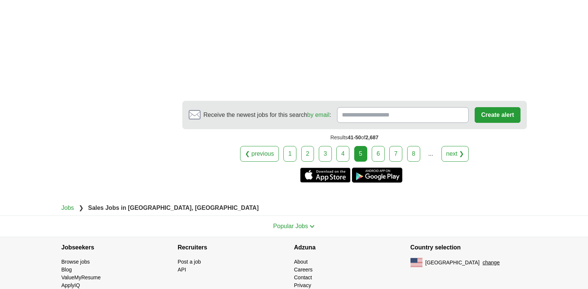
click at [378, 146] on link "6" at bounding box center [378, 154] width 13 height 16
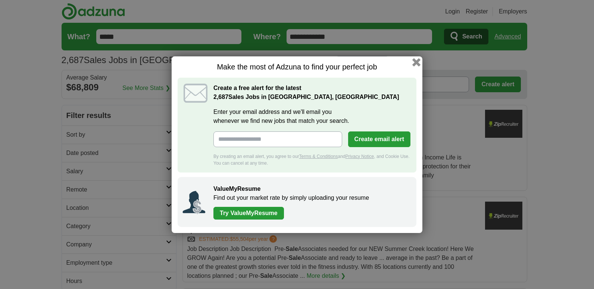
click at [414, 60] on button "button" at bounding box center [416, 62] width 8 height 8
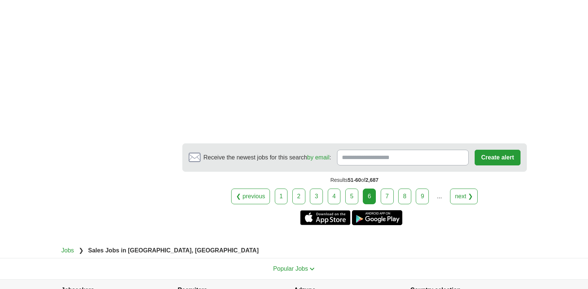
scroll to position [1403, 0]
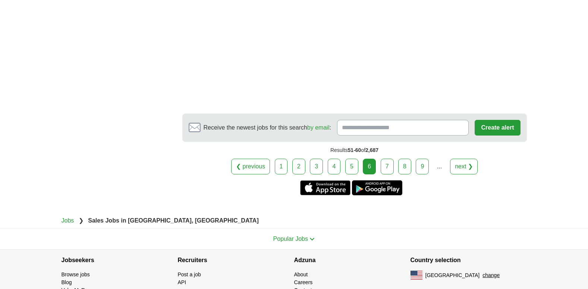
click at [388, 163] on link "7" at bounding box center [387, 167] width 13 height 16
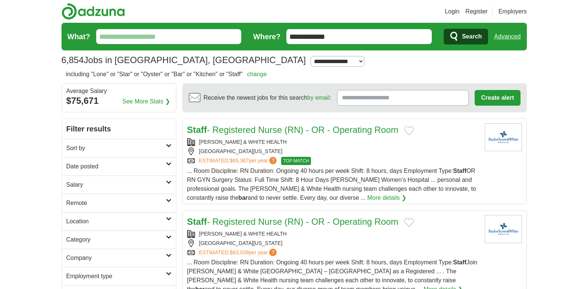
click at [91, 165] on h2 "Date posted" at bounding box center [116, 166] width 100 height 9
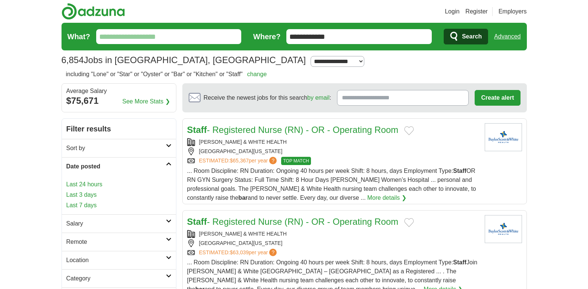
click at [94, 186] on link "Last 24 hours" at bounding box center [118, 184] width 105 height 9
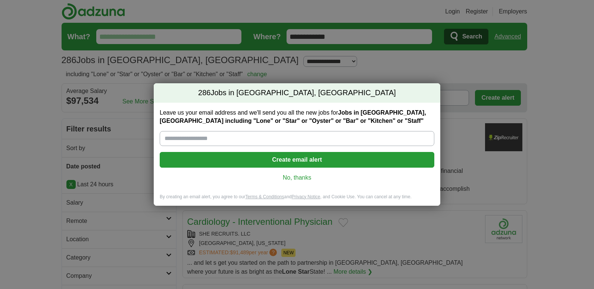
click at [297, 175] on link "No, thanks" at bounding box center [297, 177] width 263 height 8
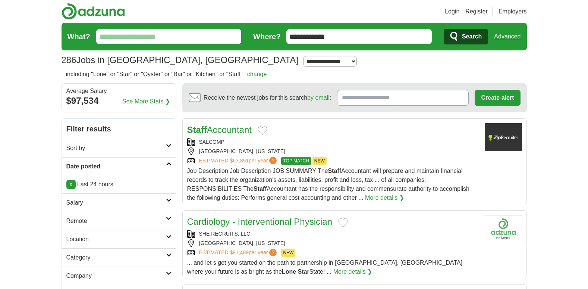
click at [139, 38] on input "What?" at bounding box center [168, 36] width 145 height 15
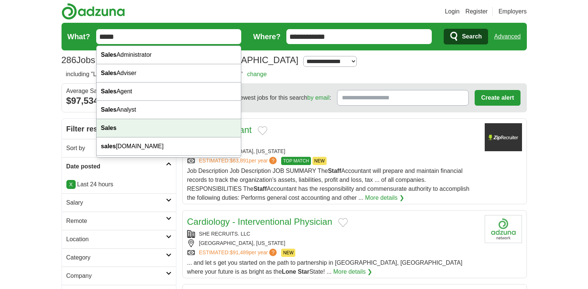
click at [132, 125] on div "Sales" at bounding box center [169, 128] width 145 height 18
type input "*****"
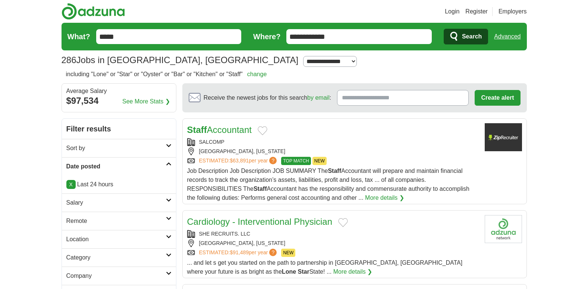
click at [470, 34] on span "Search" at bounding box center [472, 36] width 20 height 15
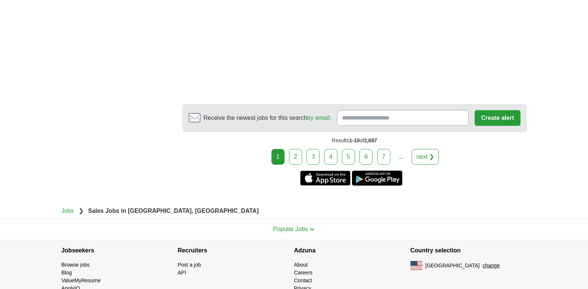
scroll to position [1405, 0]
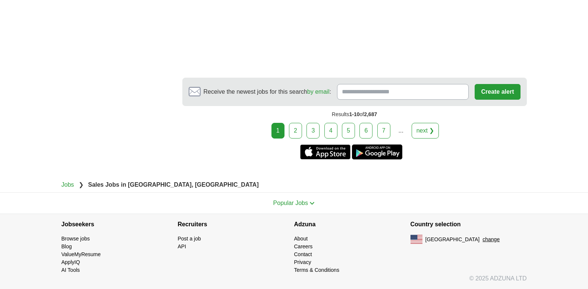
click at [332, 131] on link "4" at bounding box center [331, 131] width 13 height 16
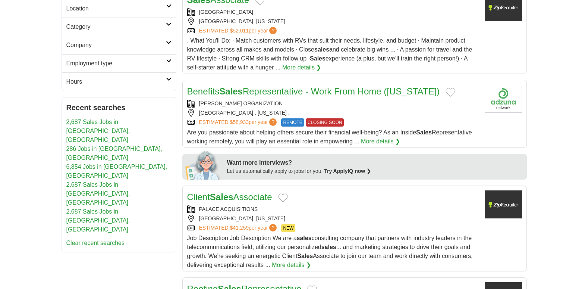
scroll to position [229, 0]
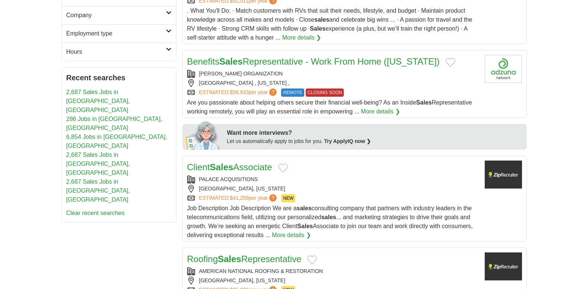
click at [270, 103] on span "Are you passionate about helping others secure their financial well-being? As a…" at bounding box center [329, 106] width 285 height 15
click at [215, 180] on div "PALACE ACQUISITIONS" at bounding box center [333, 179] width 292 height 8
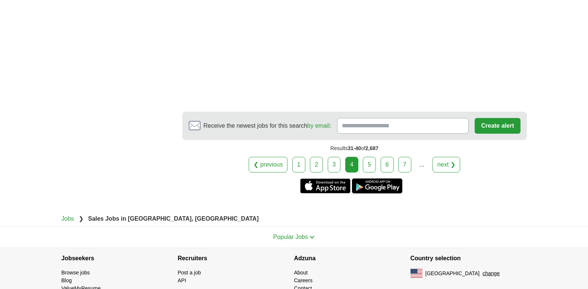
scroll to position [1368, 0]
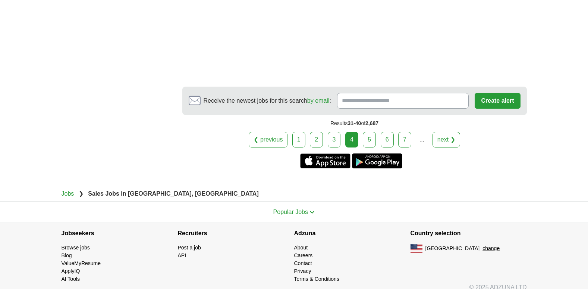
click at [369, 132] on link "5" at bounding box center [369, 140] width 13 height 16
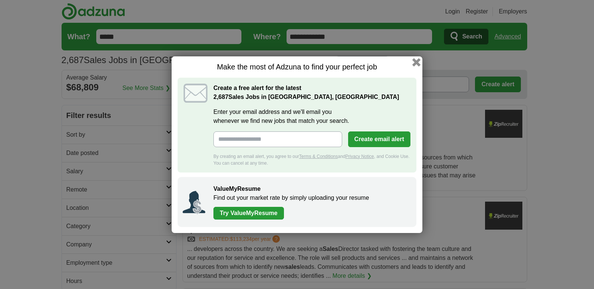
click at [413, 61] on button "button" at bounding box center [416, 62] width 8 height 8
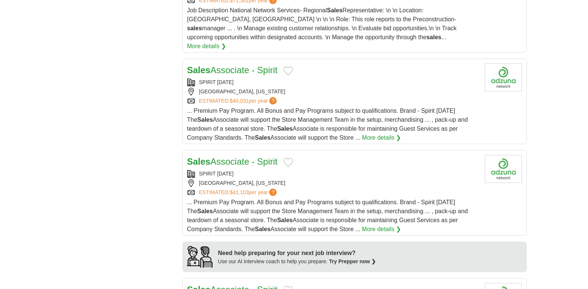
scroll to position [478, 0]
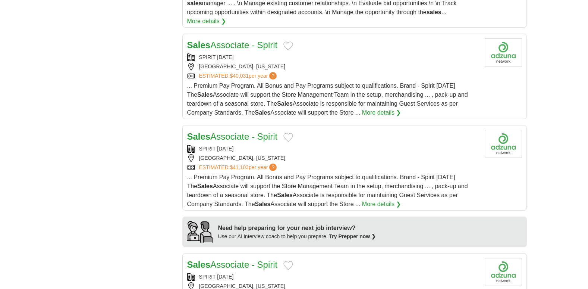
click at [226, 63] on div "[GEOGRAPHIC_DATA], [US_STATE]" at bounding box center [333, 67] width 292 height 8
